Goal: Transaction & Acquisition: Purchase product/service

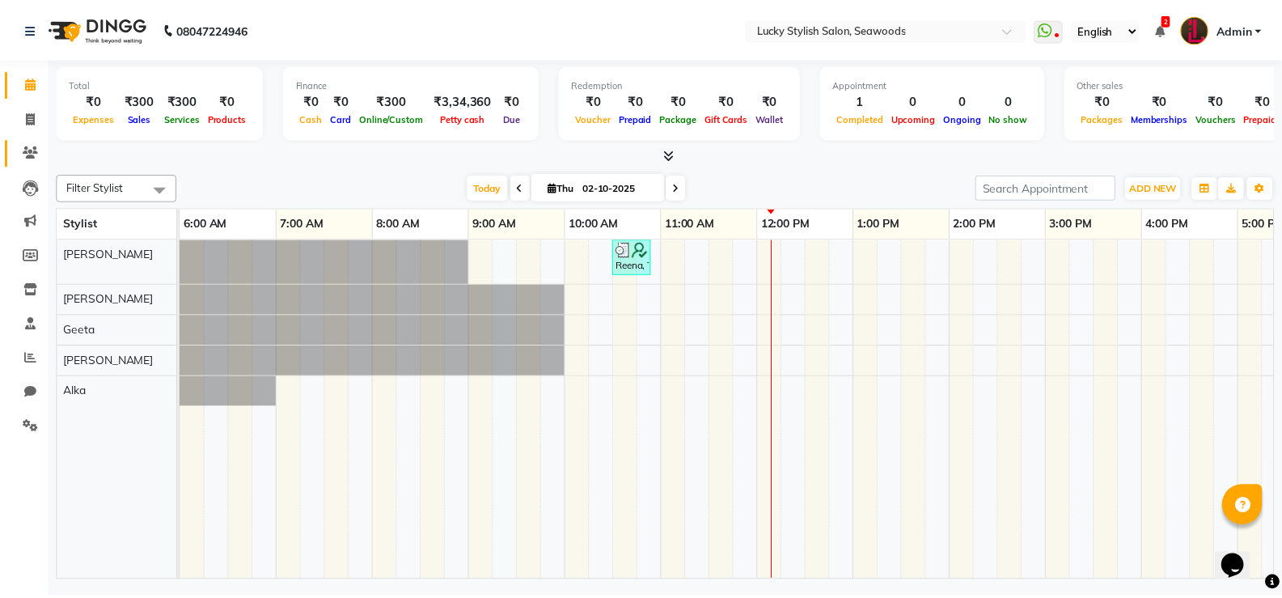
scroll to position [0, 389]
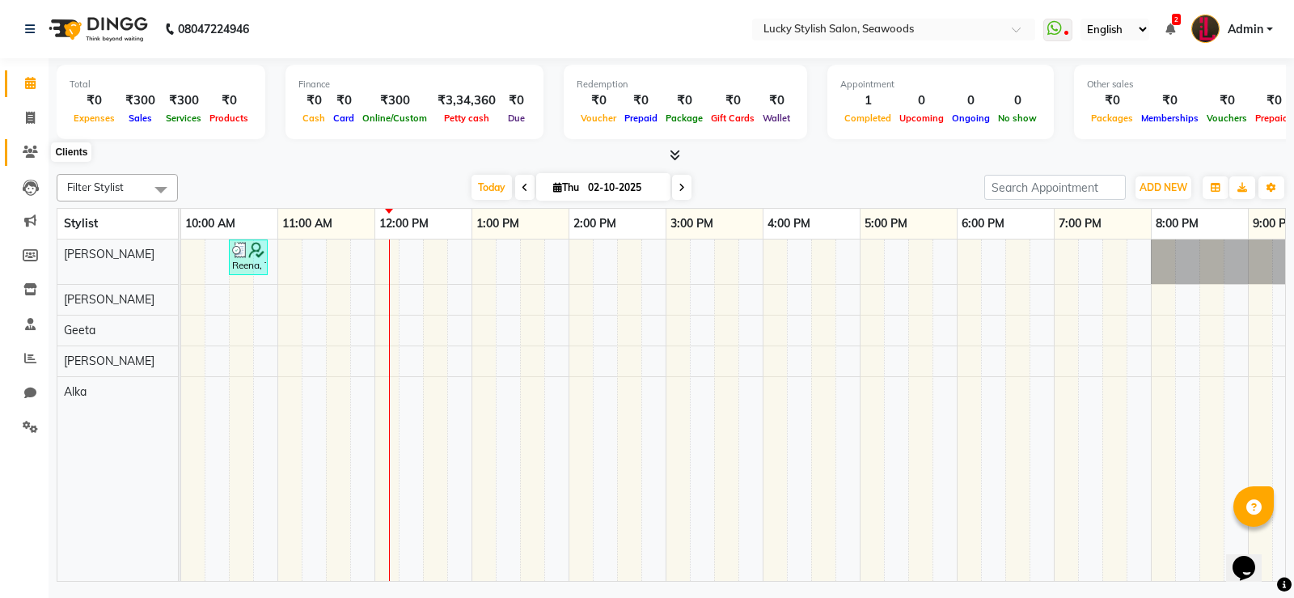
click at [22, 155] on span at bounding box center [30, 152] width 28 height 19
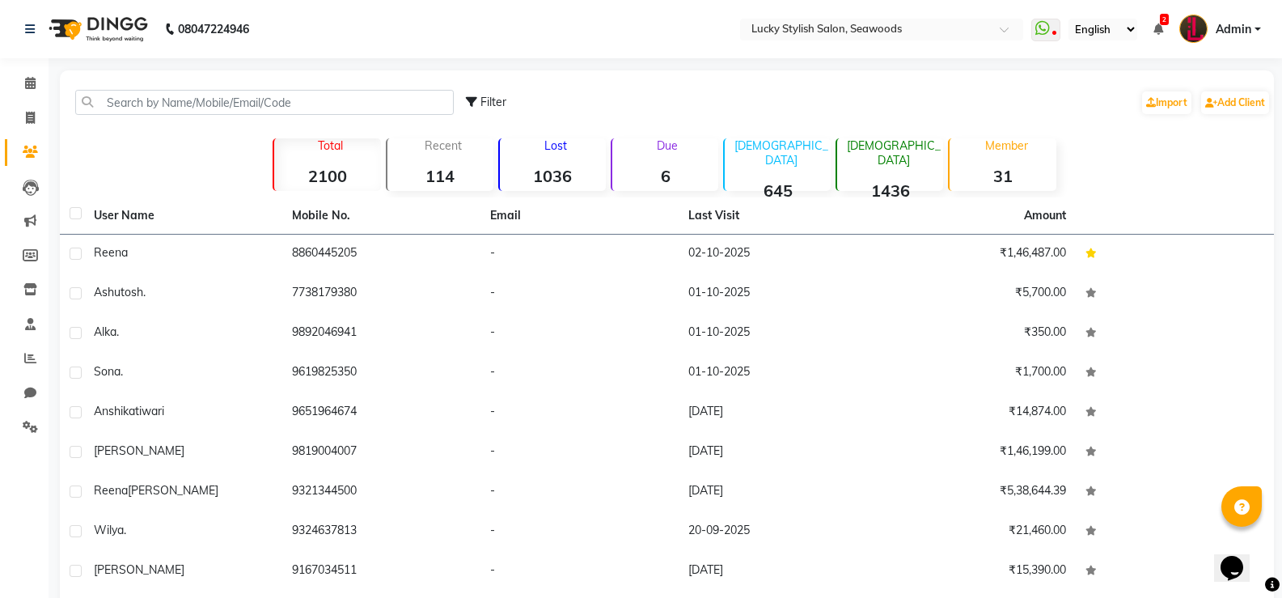
click at [193, 84] on div "Filter Import Add Client" at bounding box center [667, 102] width 1208 height 51
click at [208, 108] on input "text" at bounding box center [264, 102] width 379 height 25
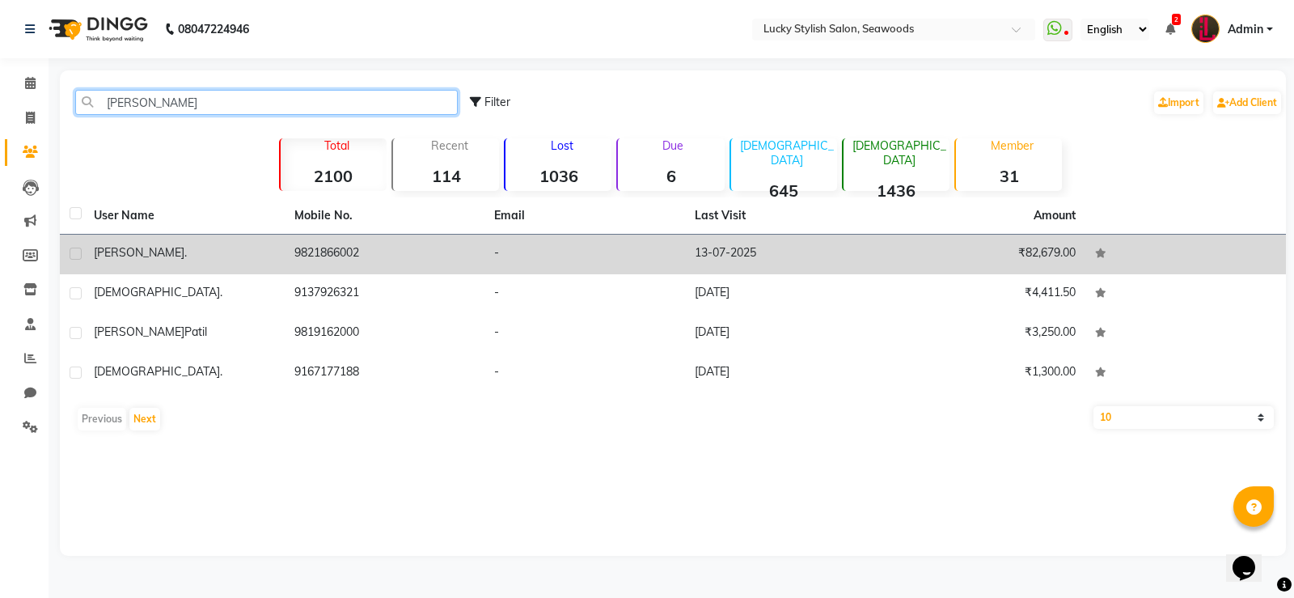
type input "[PERSON_NAME]"
click at [819, 249] on td "13-07-2025" at bounding box center [785, 255] width 201 height 40
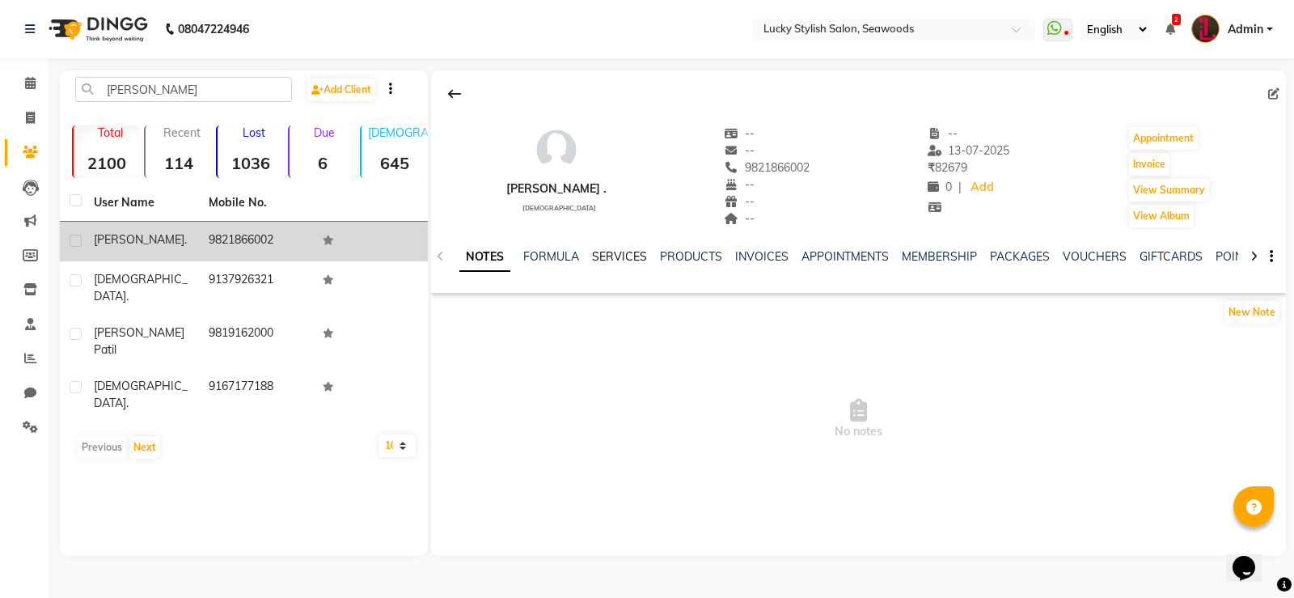
click at [630, 257] on link "SERVICES" at bounding box center [619, 256] width 55 height 15
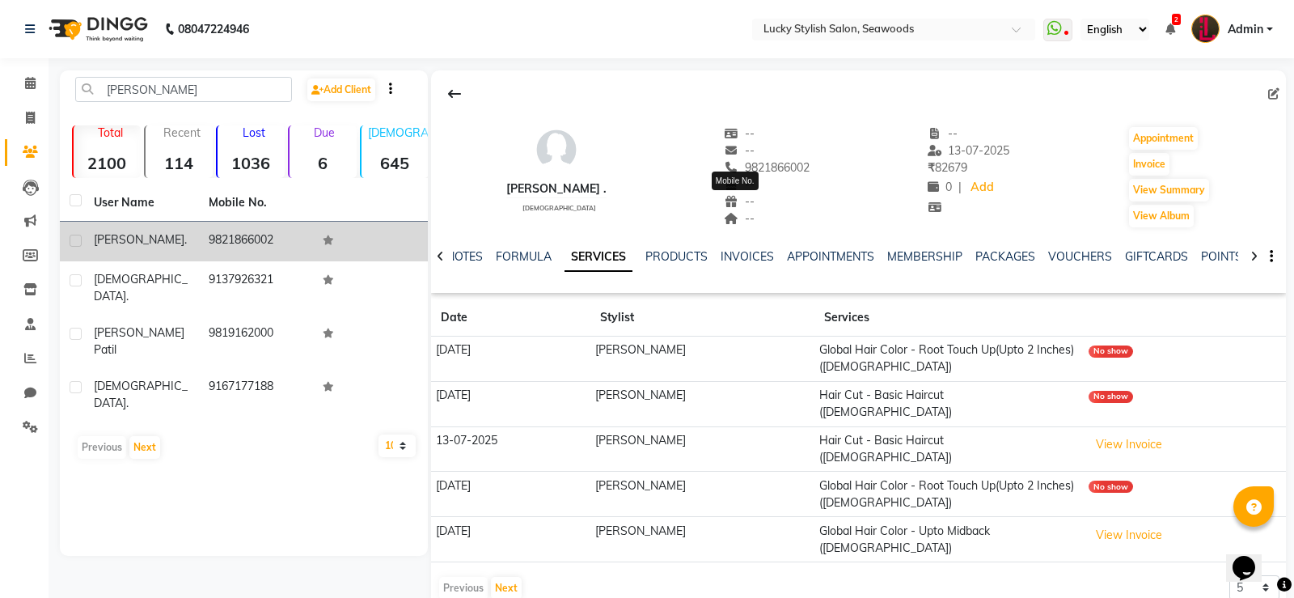
click at [767, 169] on span "9821866002" at bounding box center [767, 167] width 86 height 15
copy span "9821866002"
click at [943, 263] on link "MEMBERSHIP" at bounding box center [925, 256] width 75 height 15
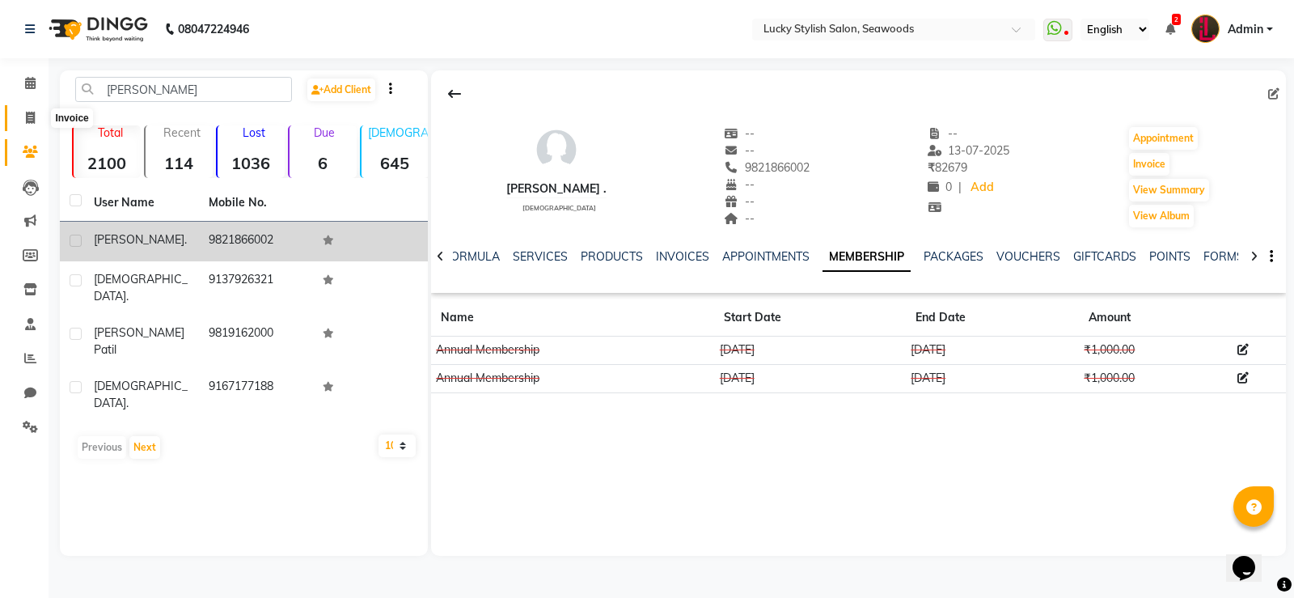
click at [30, 112] on icon at bounding box center [30, 118] width 9 height 12
select select "service"
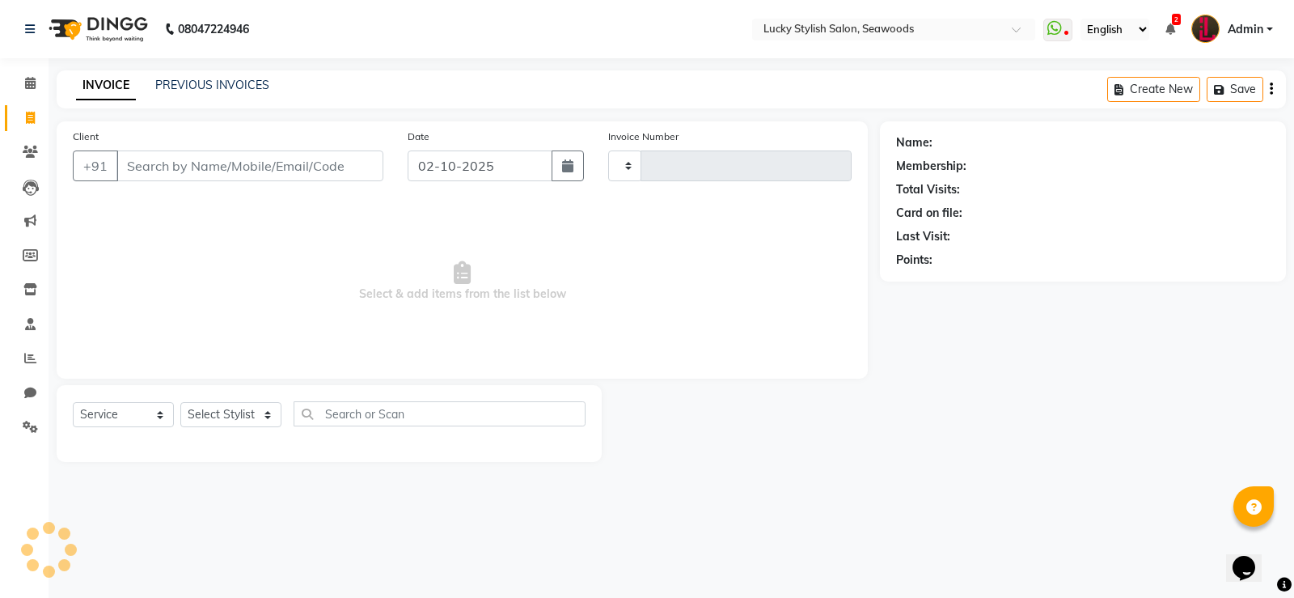
type input "0683"
select select "675"
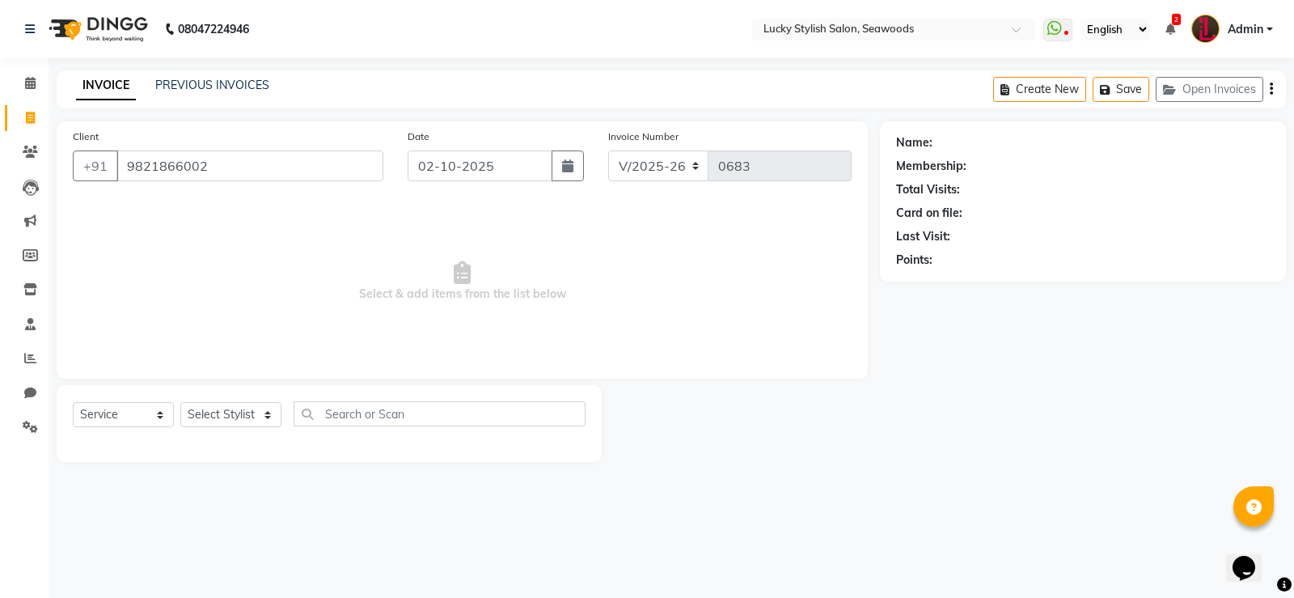
type input "9821866002"
select select "1: Object"
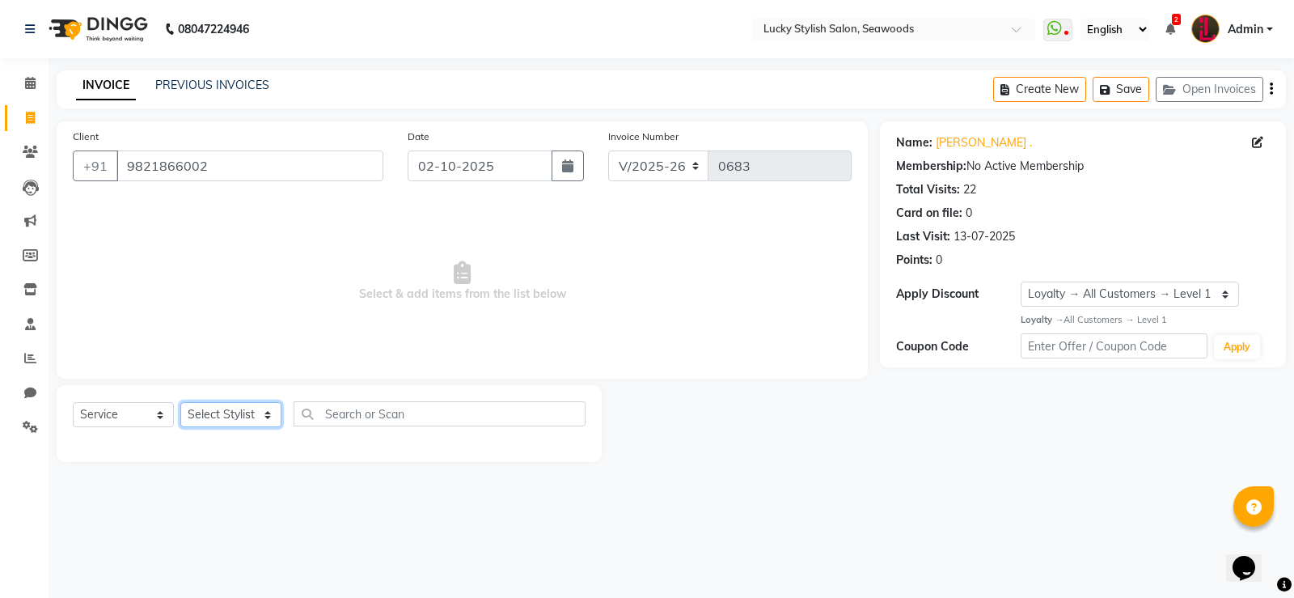
click at [273, 409] on select "Select Stylist Alka [PERSON_NAME] Geeta [PERSON_NAME]" at bounding box center [230, 414] width 101 height 25
select select "10014"
click at [180, 402] on select "Select Stylist Alka [PERSON_NAME] Geeta [PERSON_NAME]" at bounding box center [230, 414] width 101 height 25
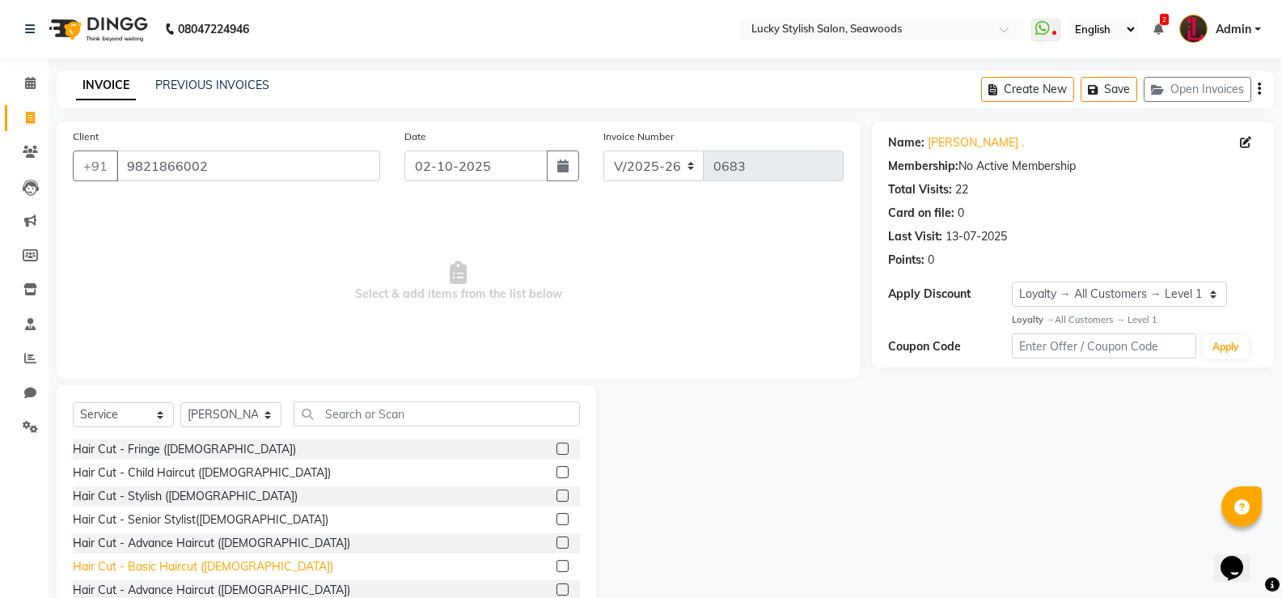
click at [189, 566] on div "Hair Cut - Basic Haircut ([DEMOGRAPHIC_DATA])" at bounding box center [203, 566] width 261 height 17
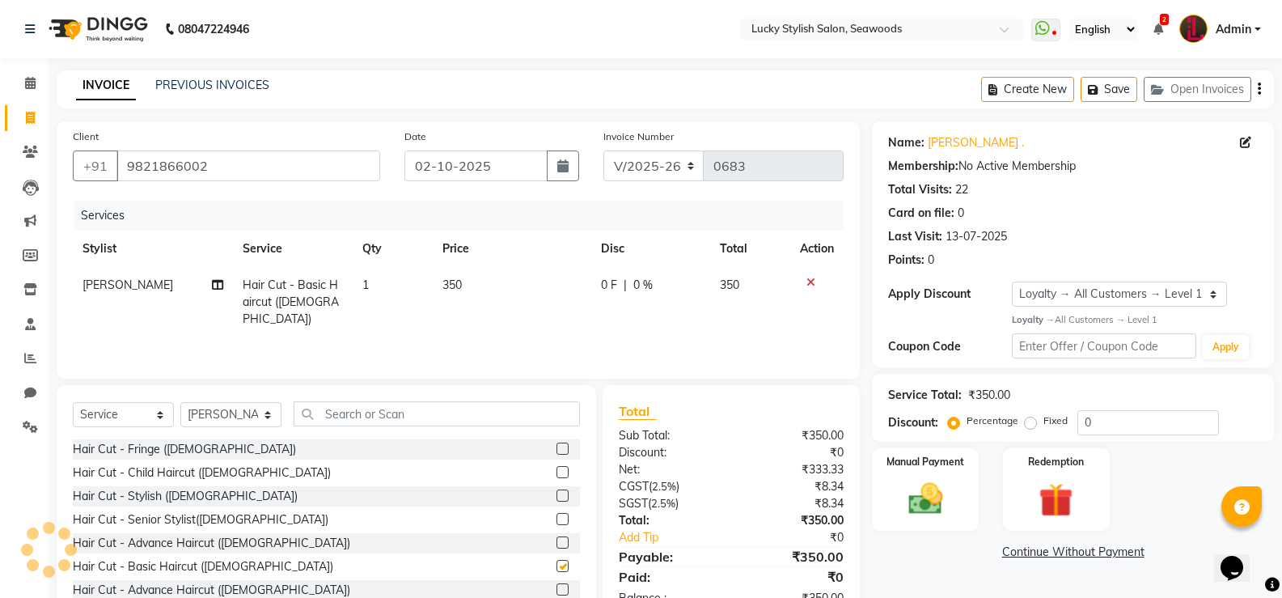
checkbox input "false"
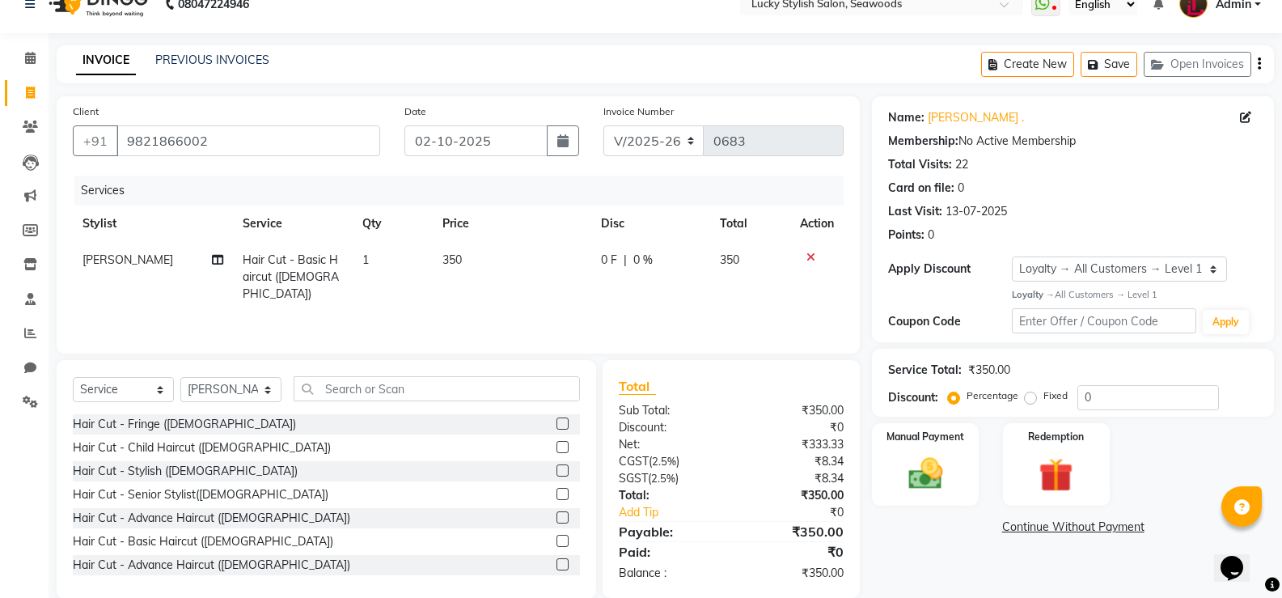
scroll to position [50, 0]
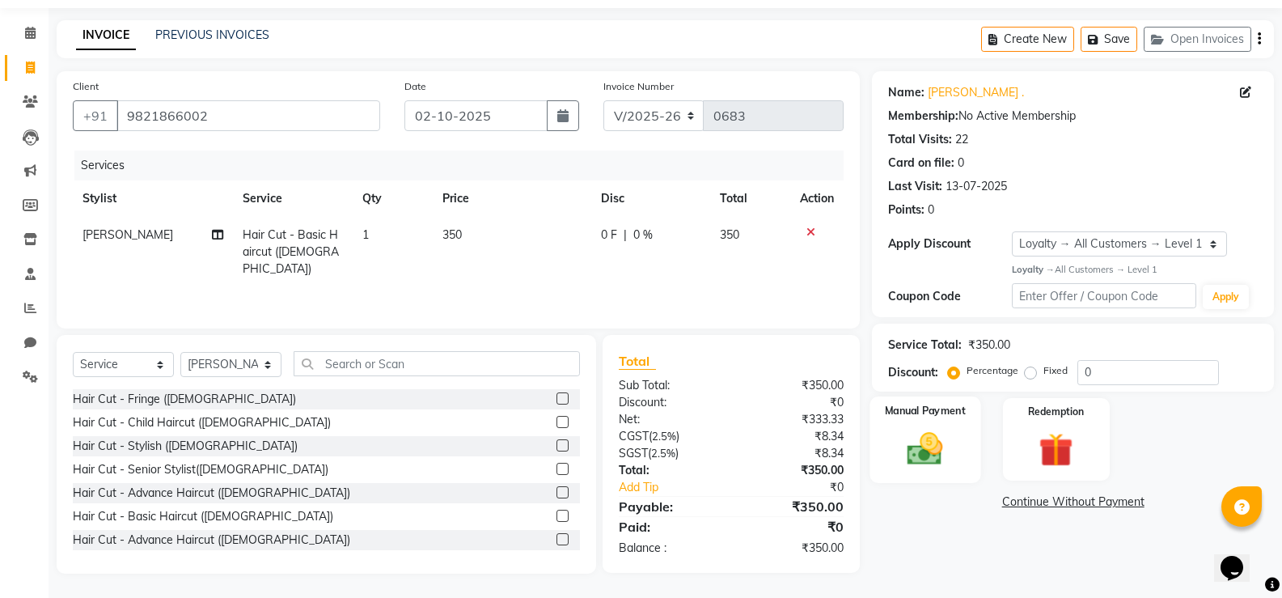
click at [937, 412] on label "Manual Payment" at bounding box center [925, 410] width 81 height 15
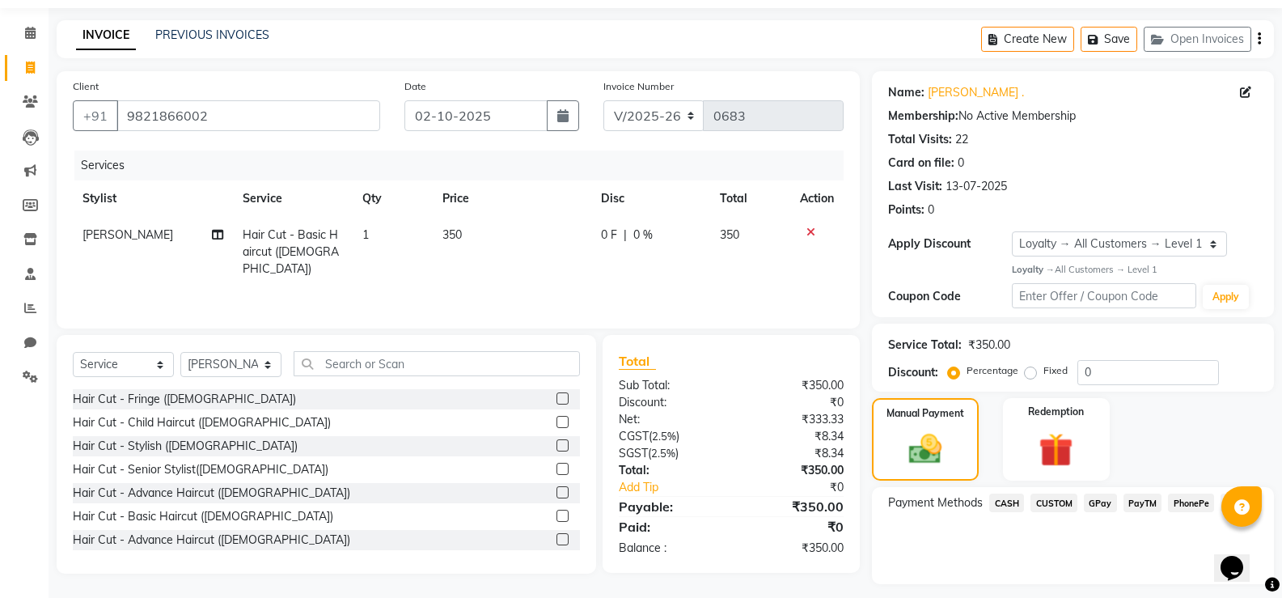
click at [1086, 496] on span "GPay" at bounding box center [1100, 503] width 33 height 19
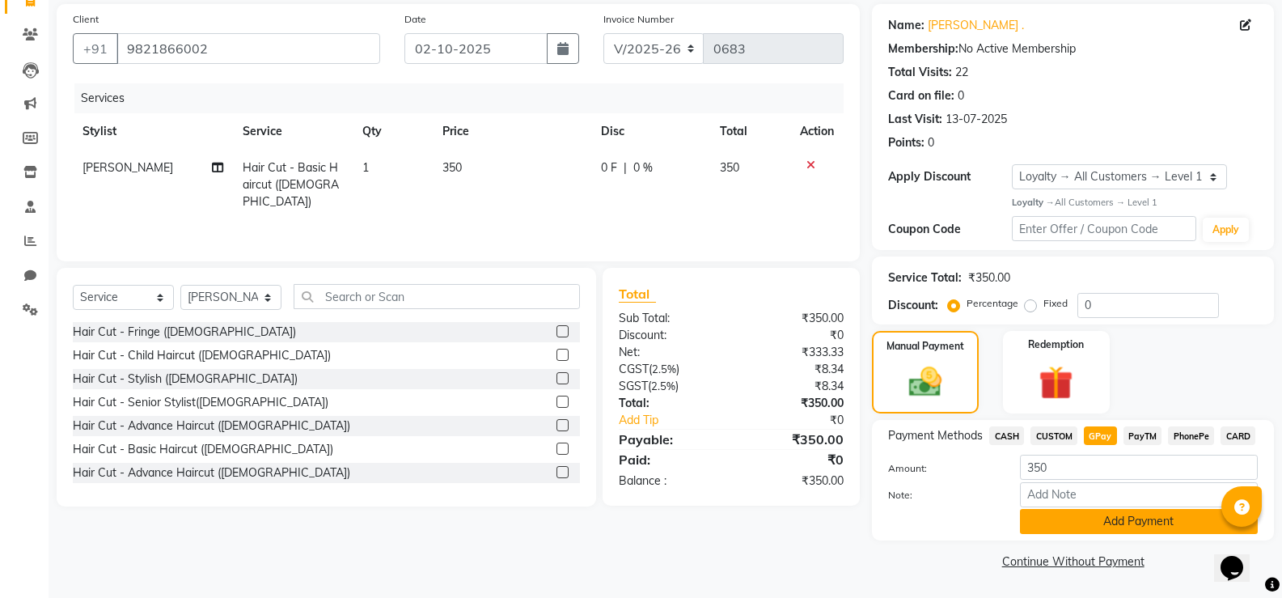
click at [1150, 515] on button "Add Payment" at bounding box center [1139, 521] width 238 height 25
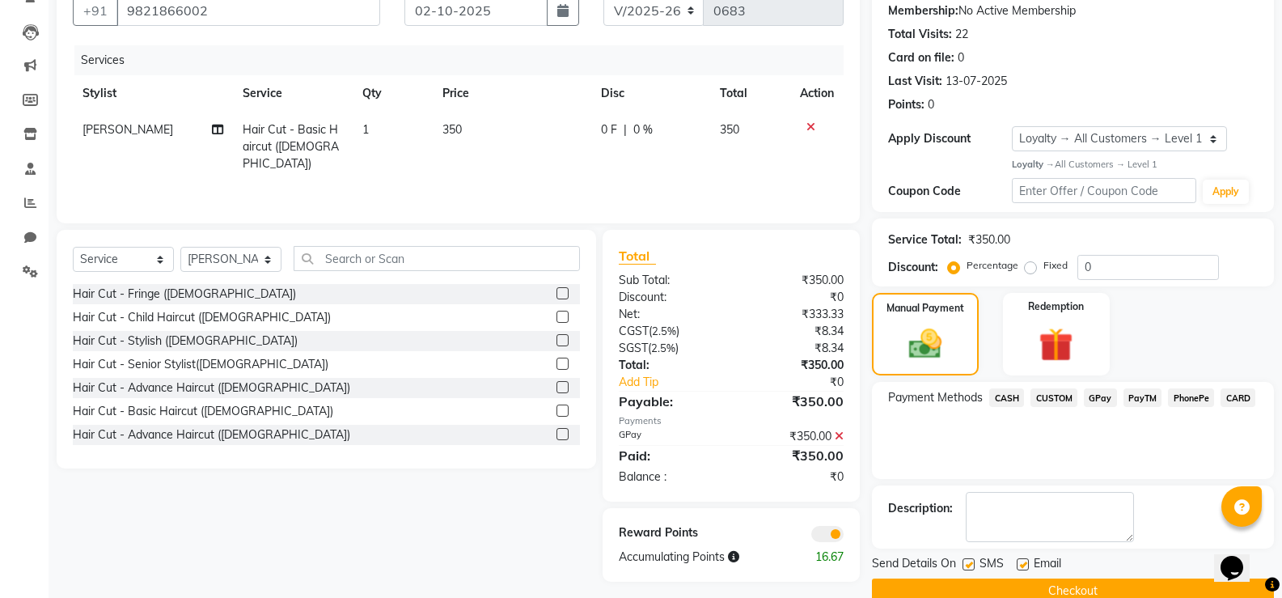
scroll to position [185, 0]
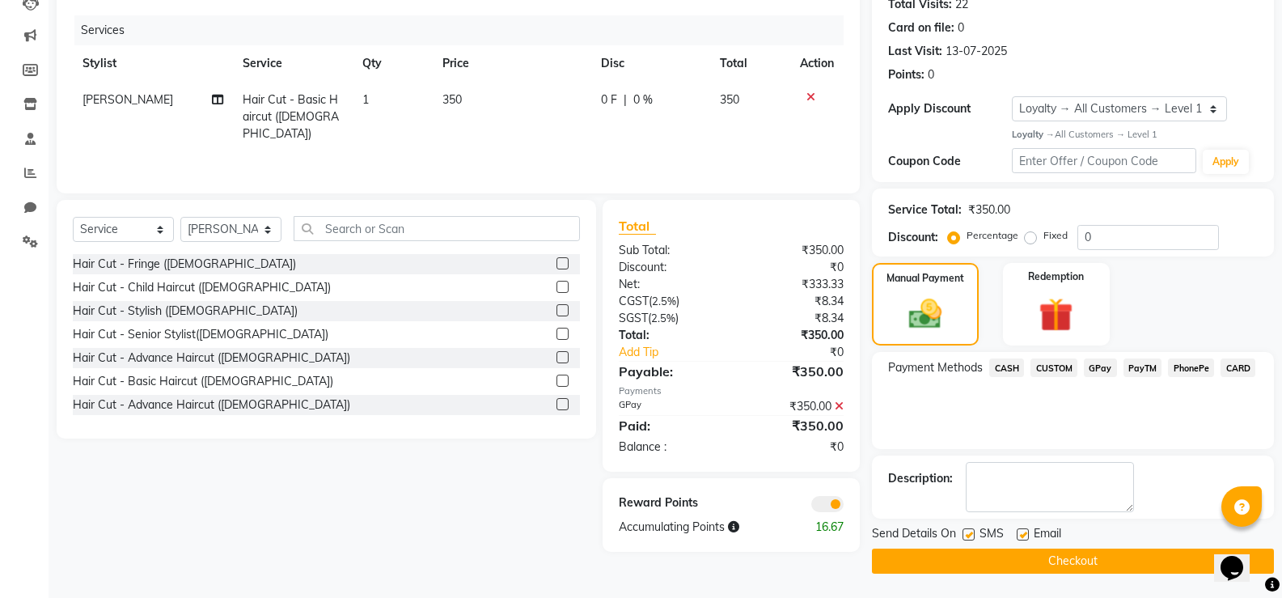
click at [1116, 558] on button "Checkout" at bounding box center [1073, 561] width 402 height 25
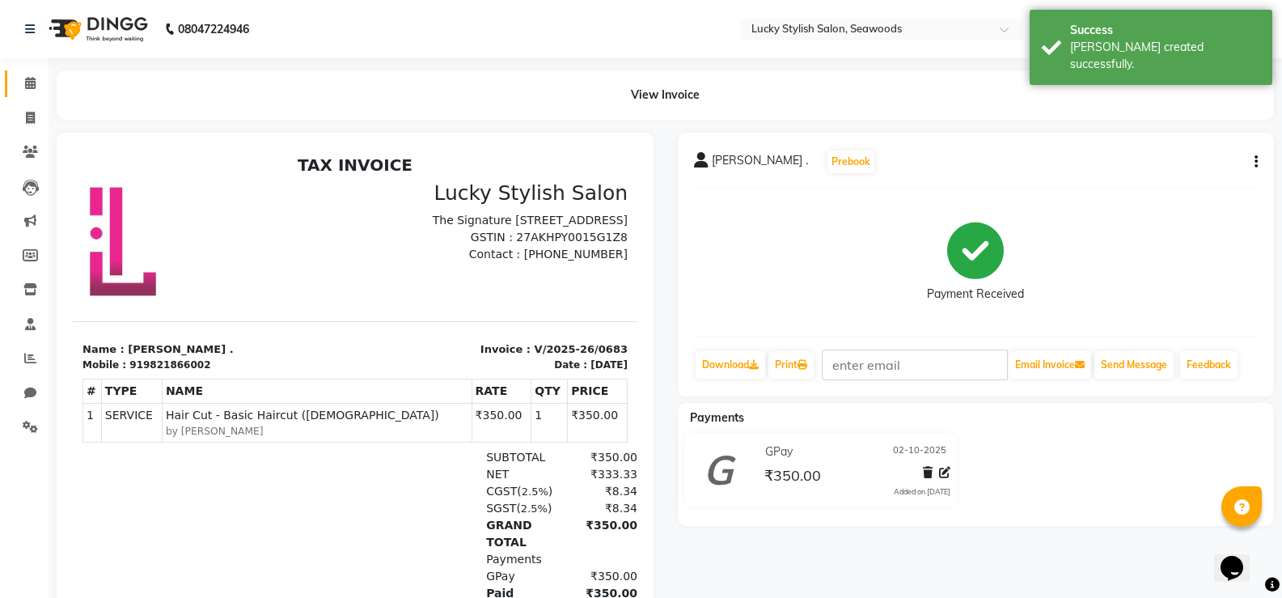
click at [23, 73] on link "Calendar" at bounding box center [24, 83] width 39 height 27
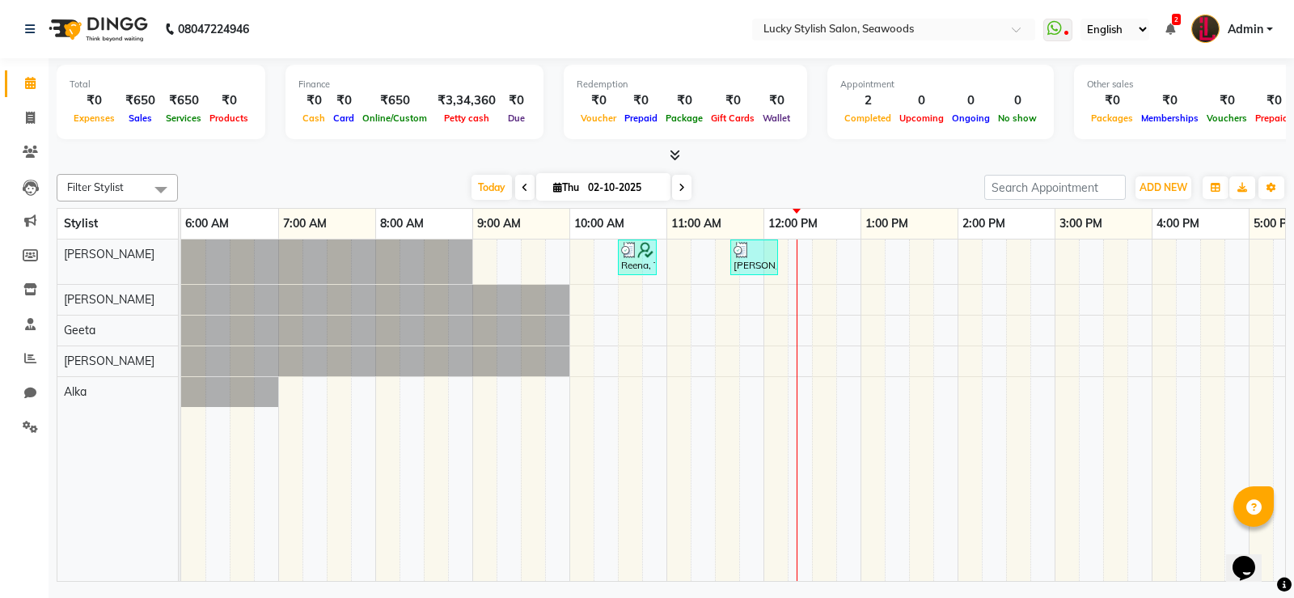
click at [540, 133] on div "Total ₹0 Expenses ₹650 Sales ₹650 Services ₹0 Products Finance ₹0 Cash ₹0 Card …" at bounding box center [672, 104] width 1230 height 79
